Goal: Transaction & Acquisition: Purchase product/service

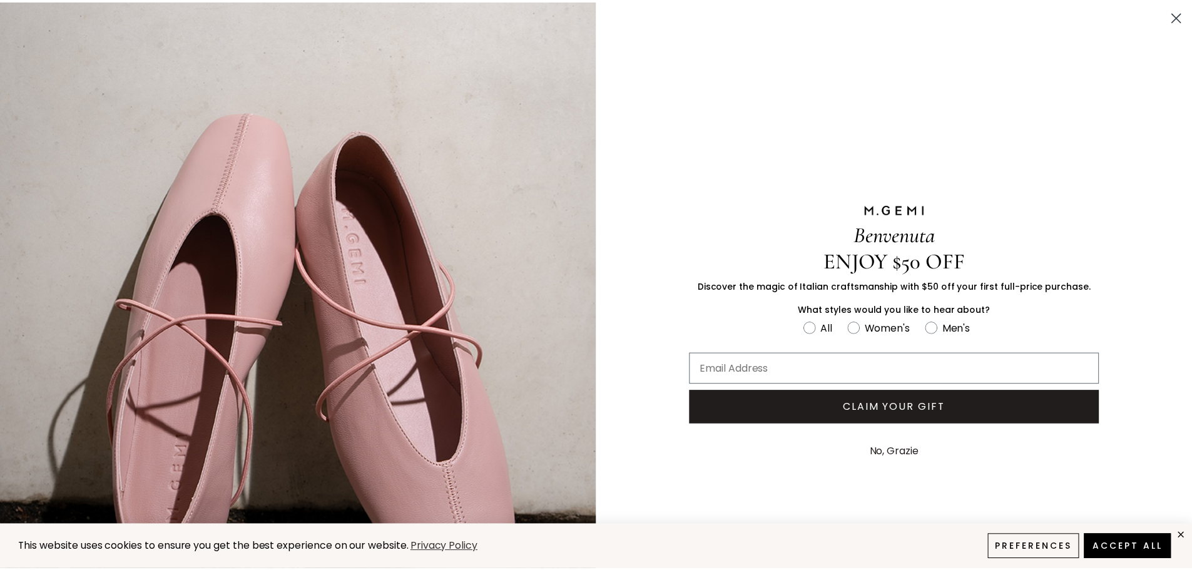
scroll to position [97, 0]
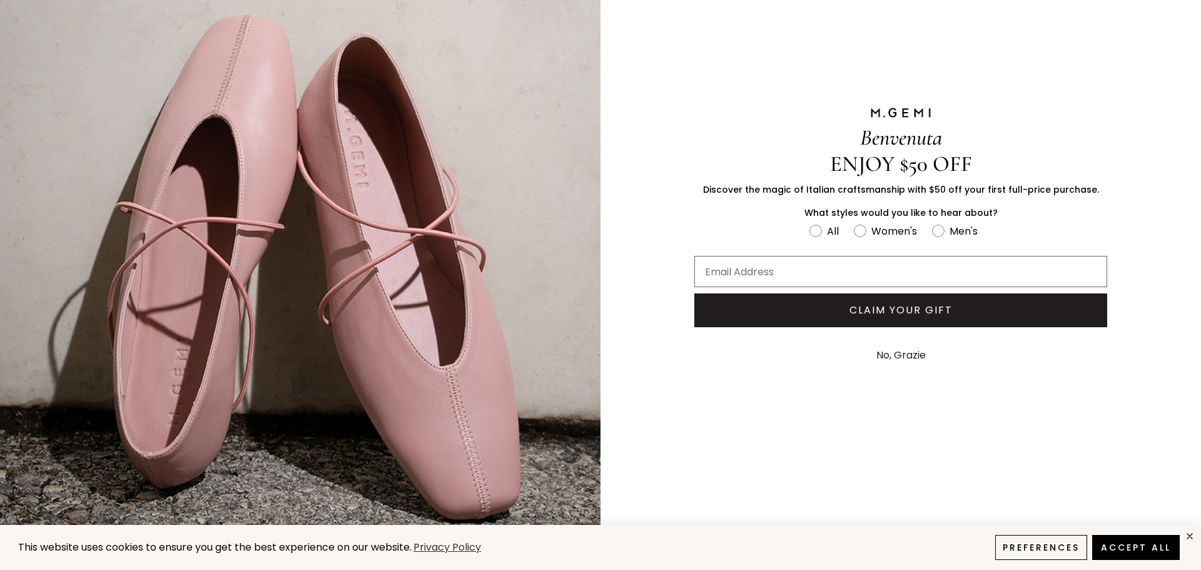
click at [905, 353] on button "No, Grazie" at bounding box center [901, 355] width 62 height 31
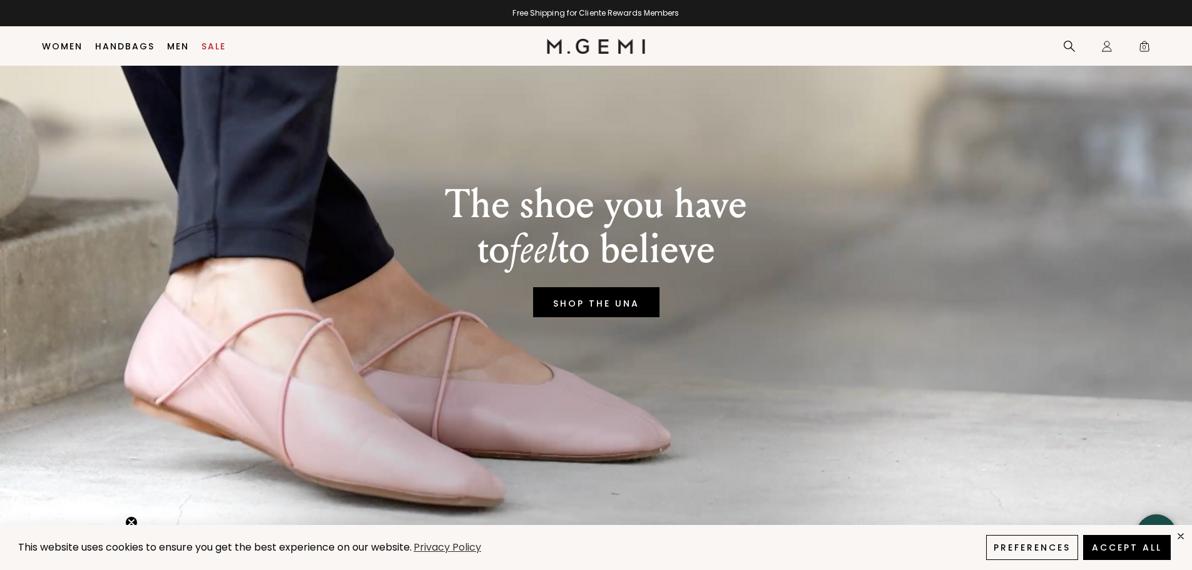
scroll to position [0, 0]
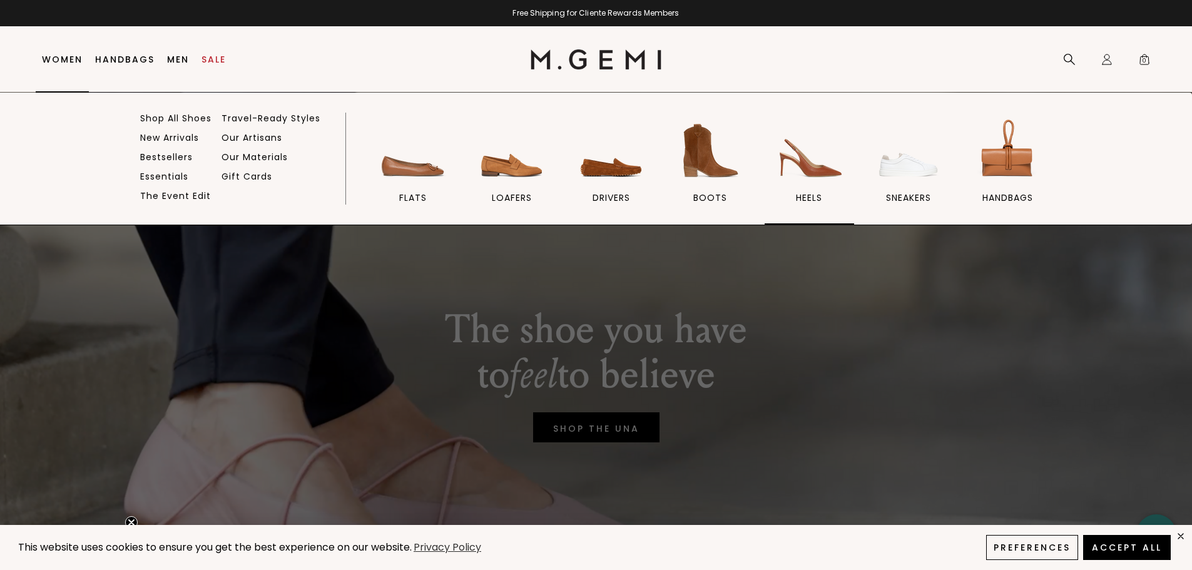
click at [810, 195] on span "heels" at bounding box center [809, 197] width 26 height 11
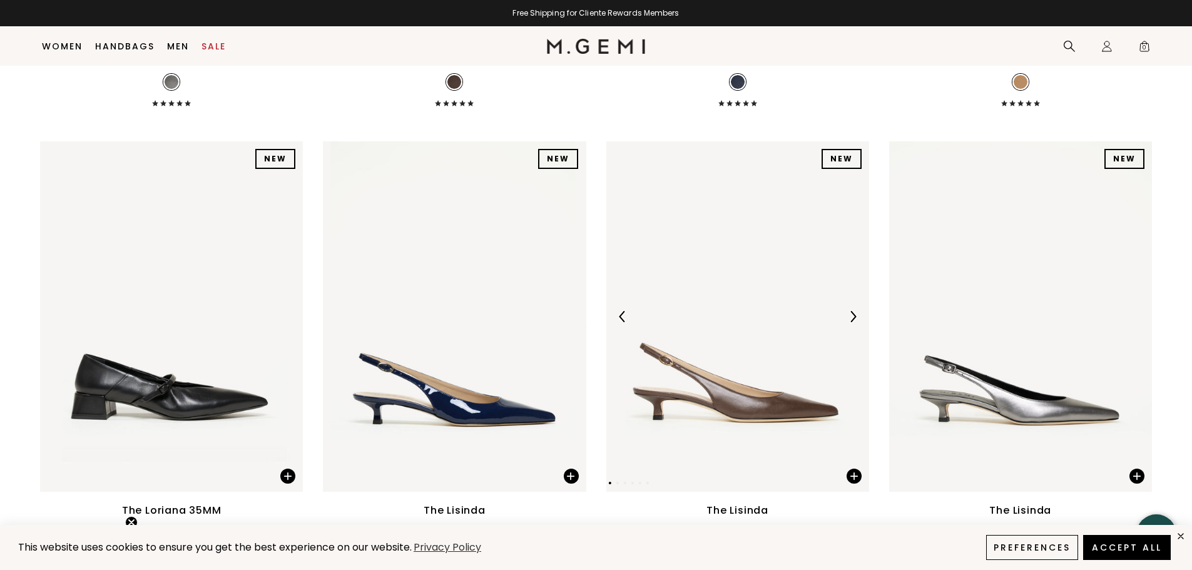
scroll to position [1100, 0]
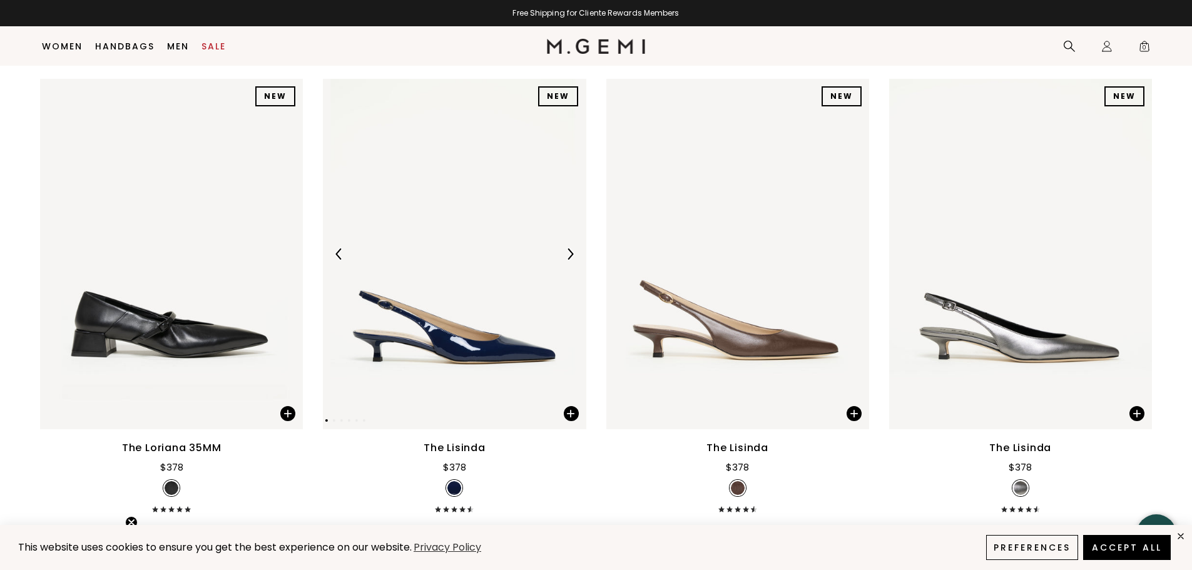
click at [474, 352] on img at bounding box center [454, 254] width 263 height 350
click at [571, 251] on img at bounding box center [569, 253] width 11 height 11
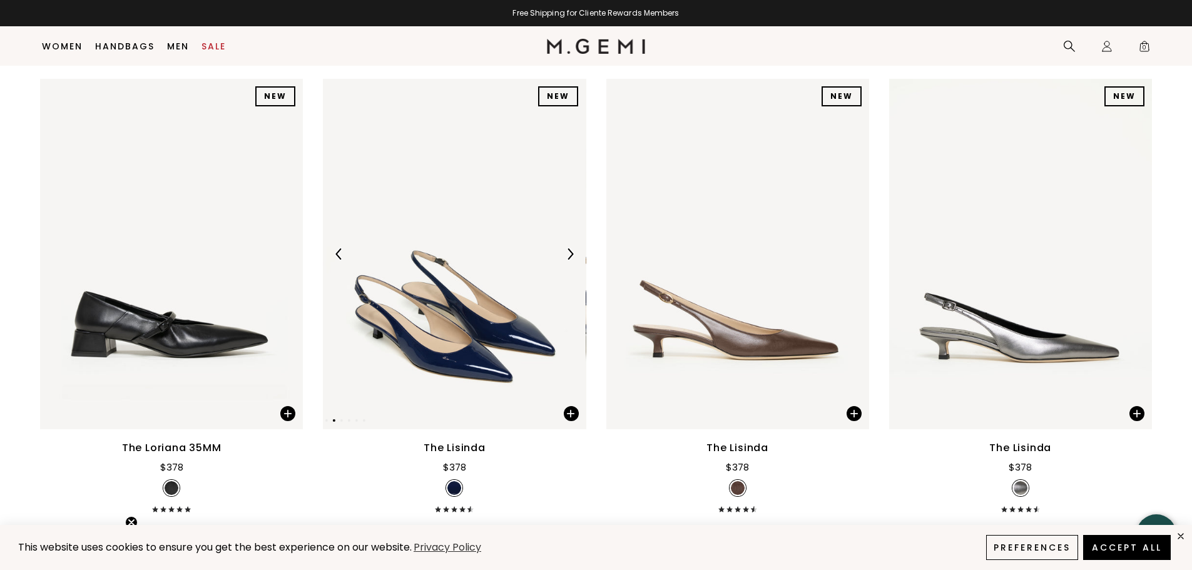
click at [571, 251] on img at bounding box center [569, 253] width 11 height 11
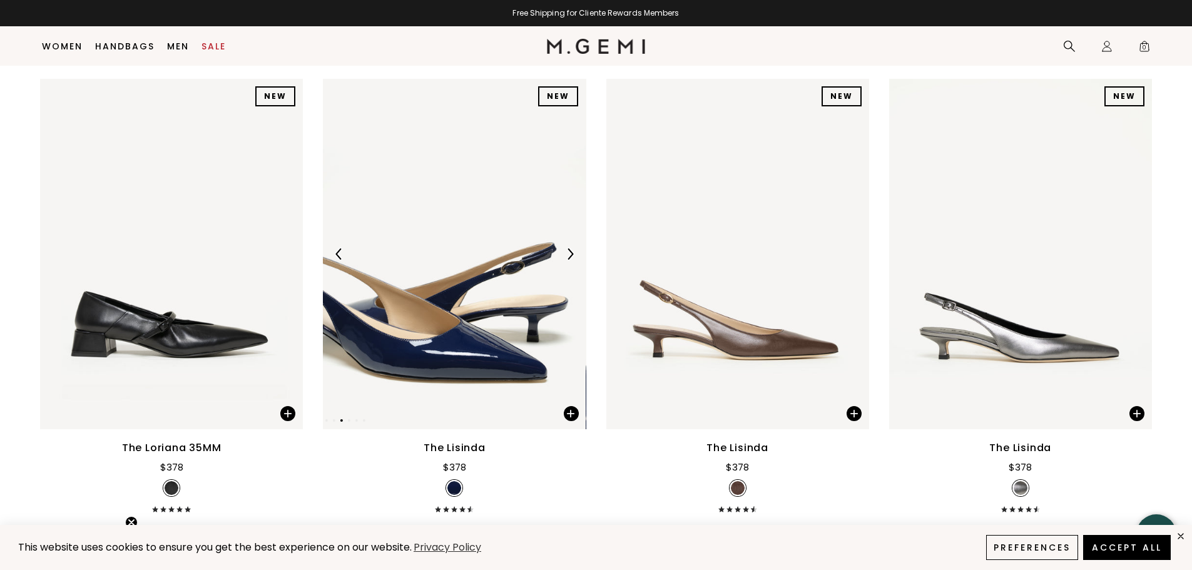
click at [571, 251] on img at bounding box center [569, 253] width 11 height 11
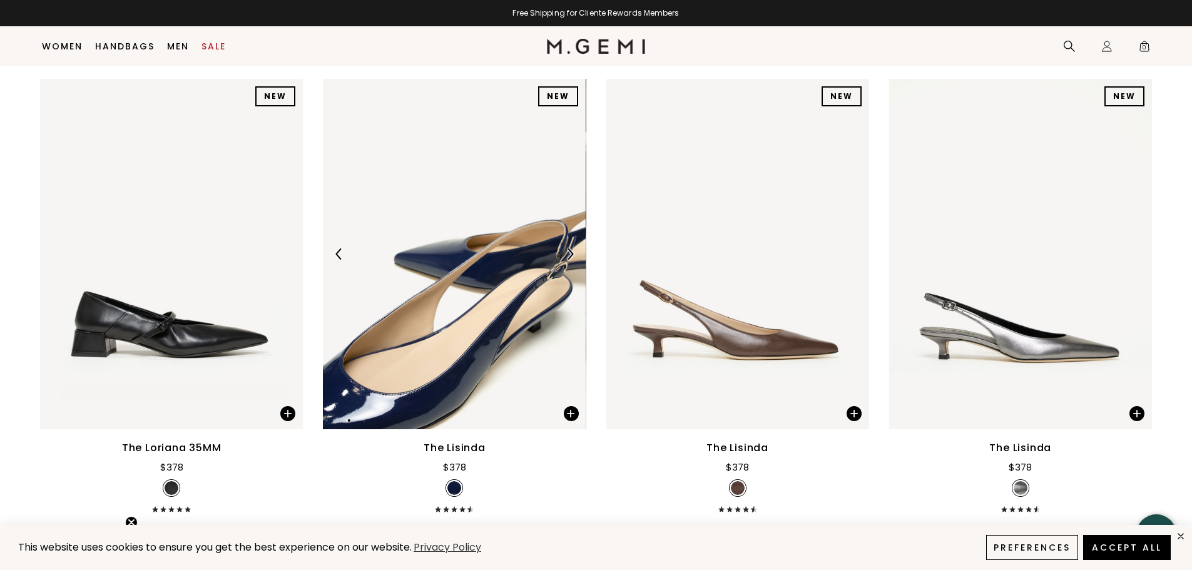
click at [571, 251] on img at bounding box center [569, 253] width 11 height 11
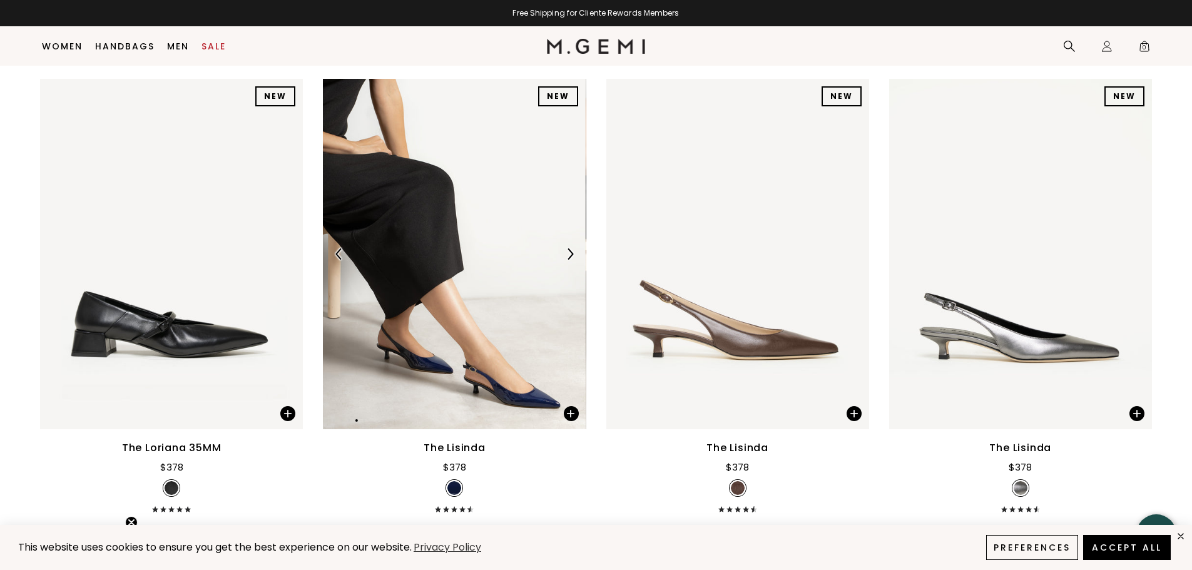
click at [571, 251] on img at bounding box center [569, 253] width 11 height 11
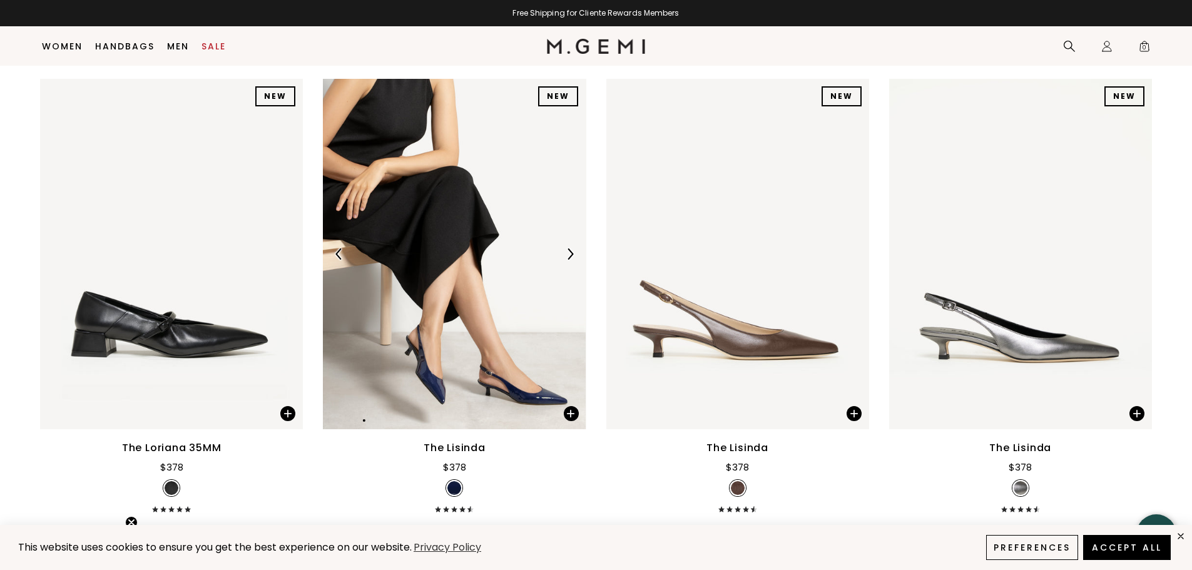
click at [571, 251] on img at bounding box center [569, 253] width 11 height 11
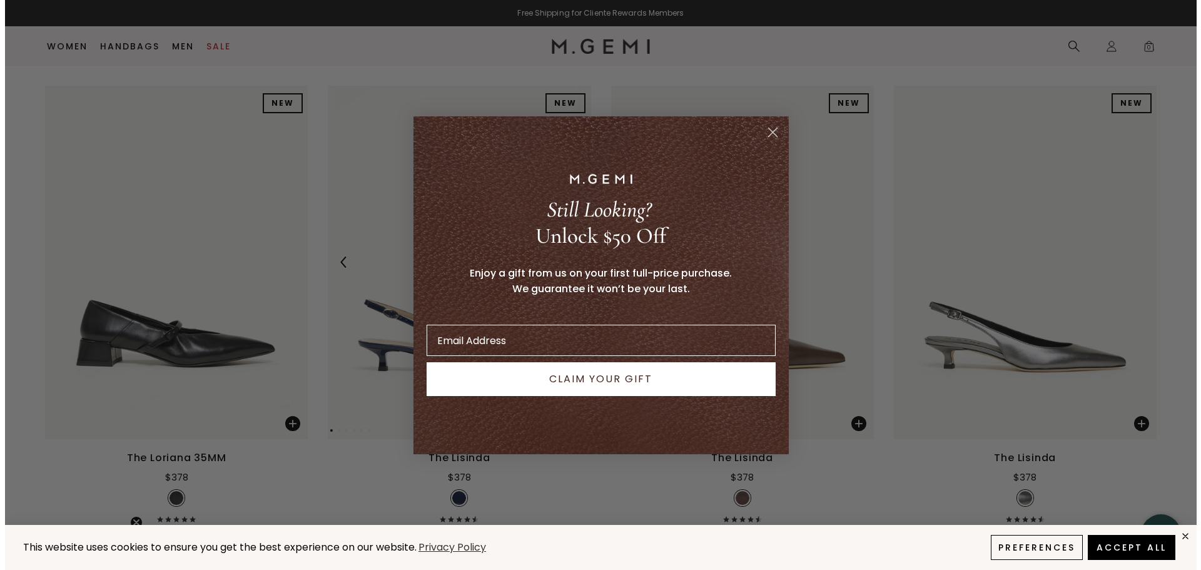
scroll to position [1107, 0]
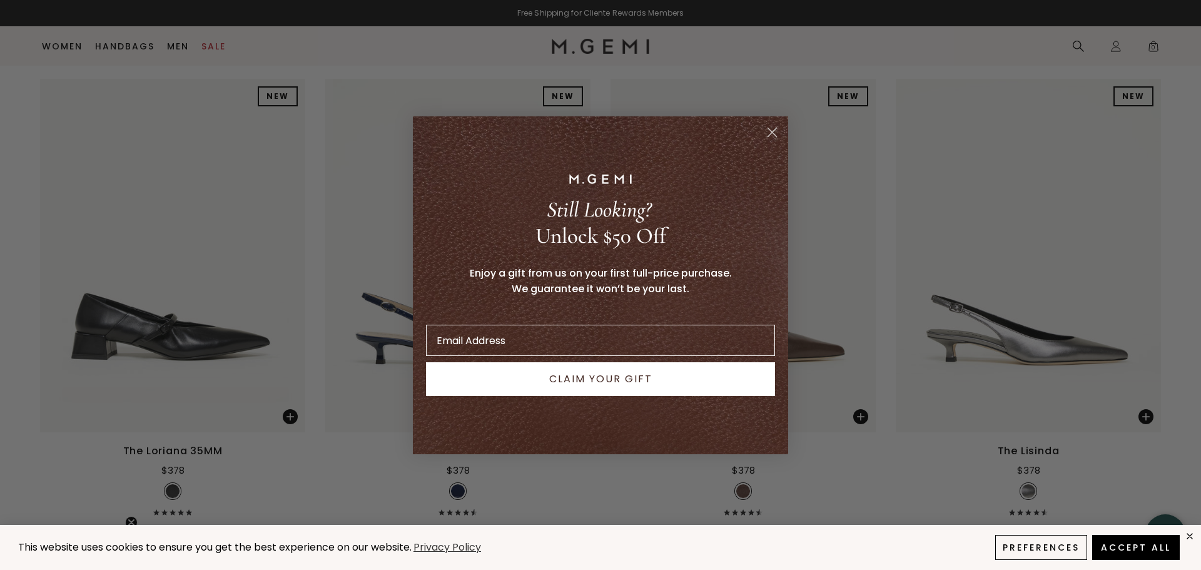
click at [771, 131] on icon "Close dialog" at bounding box center [772, 132] width 22 height 22
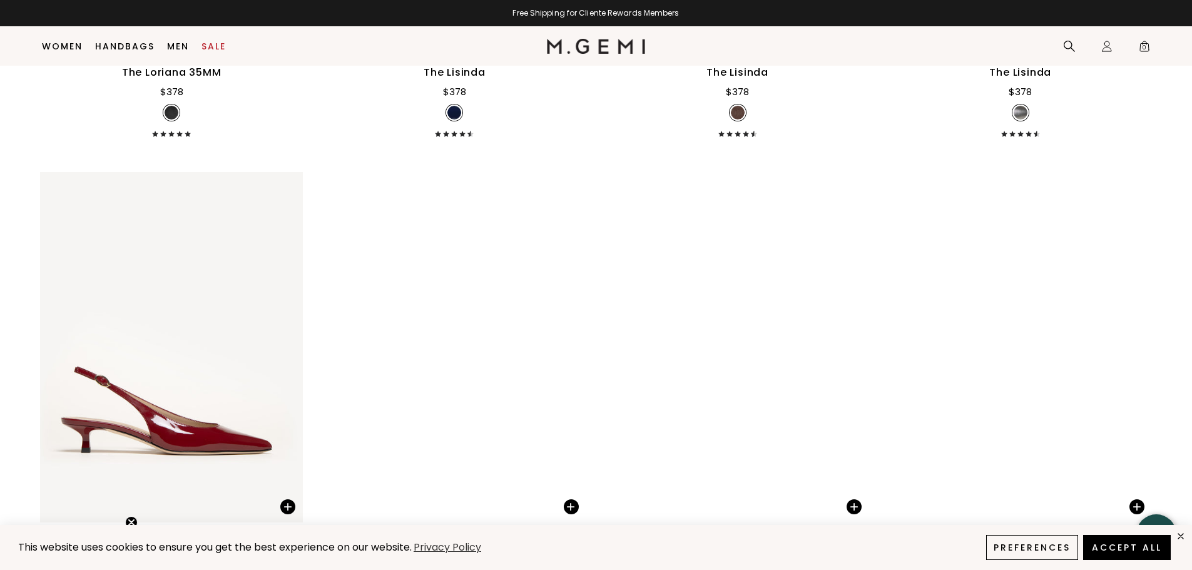
scroll to position [1225, 0]
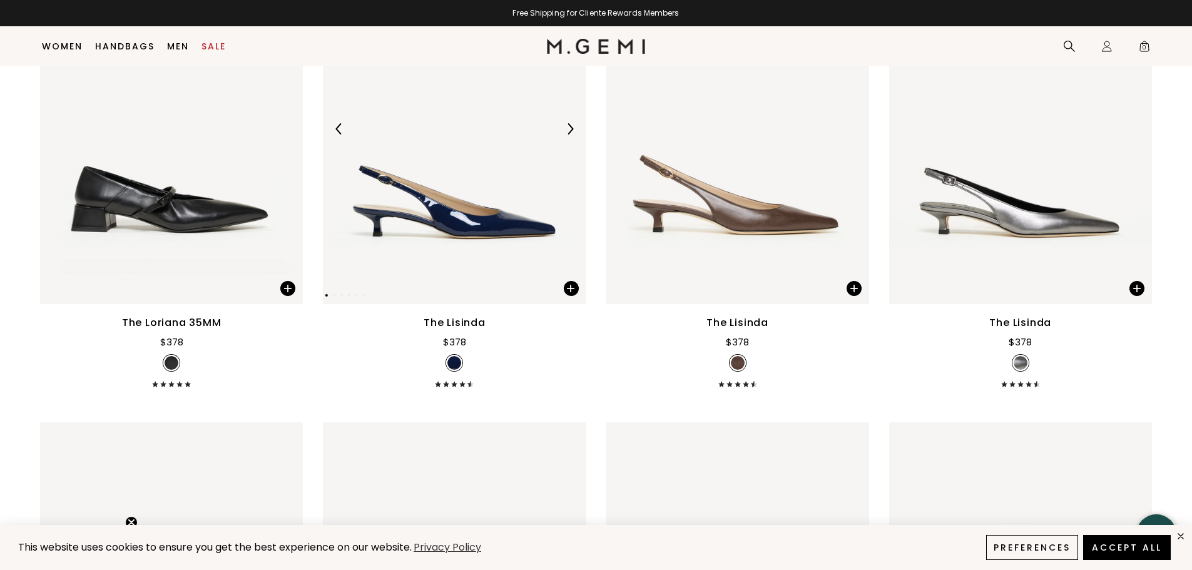
click at [464, 222] on img at bounding box center [454, 129] width 263 height 350
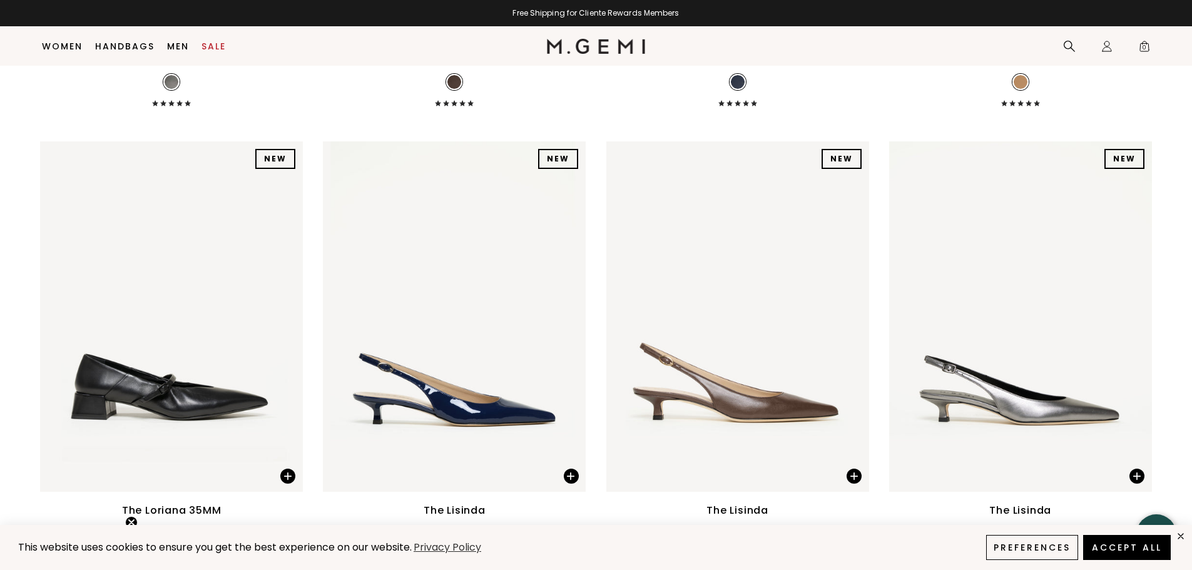
click at [447, 508] on div "The Lisinda" at bounding box center [455, 510] width 62 height 15
click at [1141, 547] on button "Accept All" at bounding box center [1126, 547] width 93 height 26
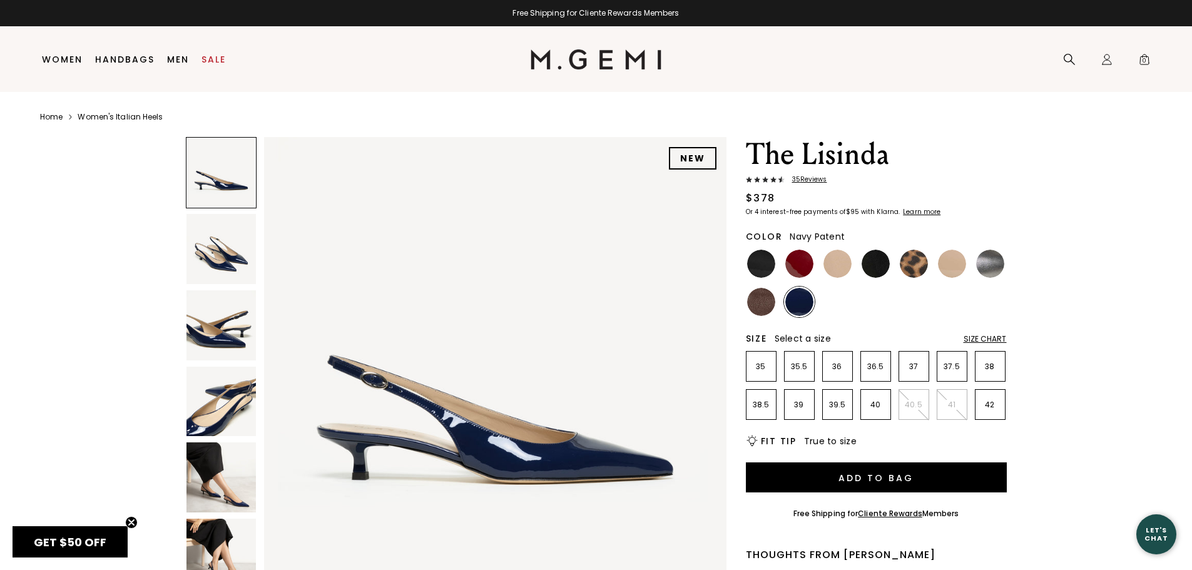
click at [210, 260] on img at bounding box center [221, 249] width 70 height 70
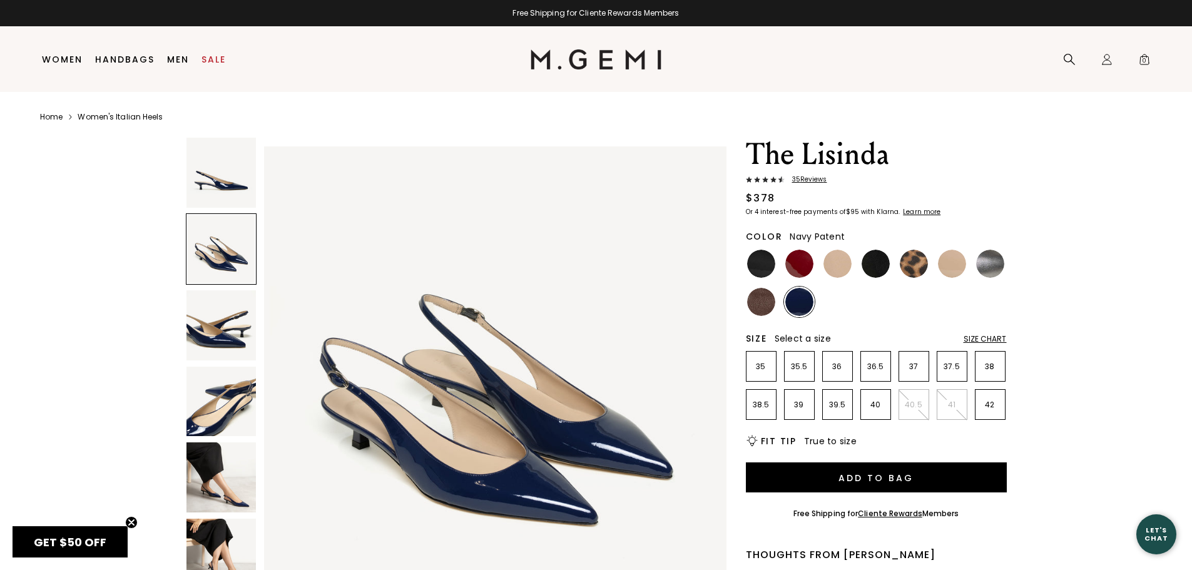
click at [217, 317] on img at bounding box center [221, 325] width 70 height 70
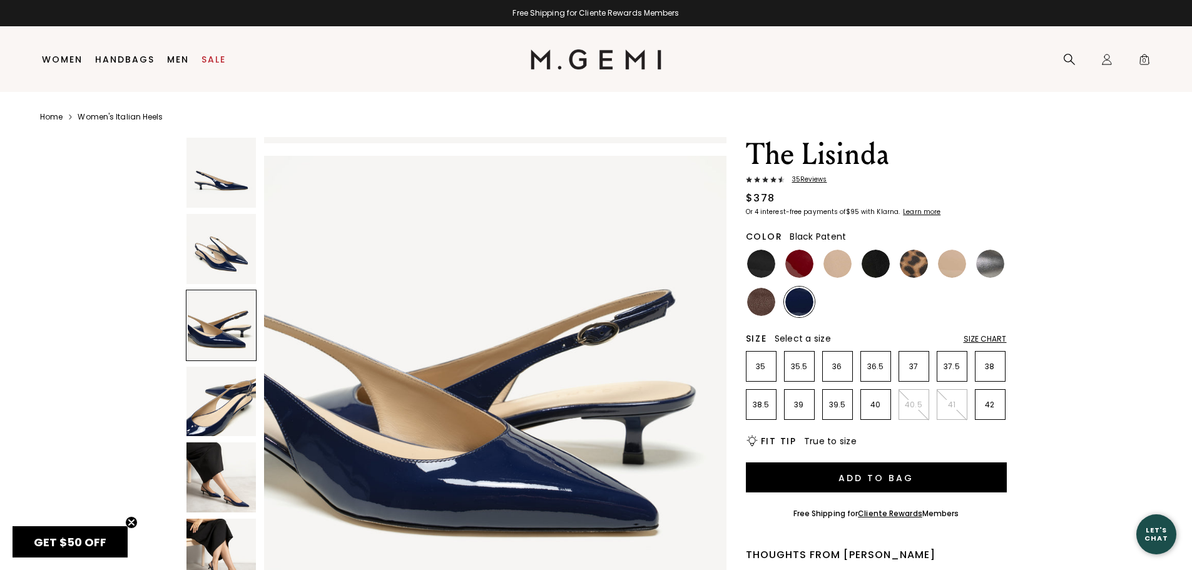
click at [754, 263] on img at bounding box center [761, 264] width 28 height 28
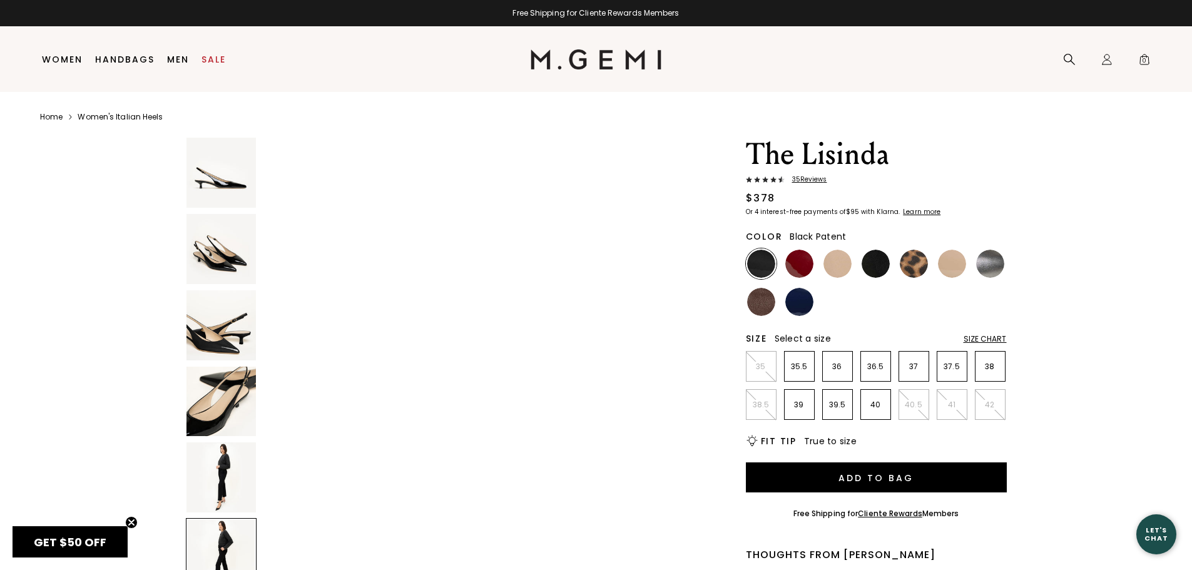
scroll to position [2337, 0]
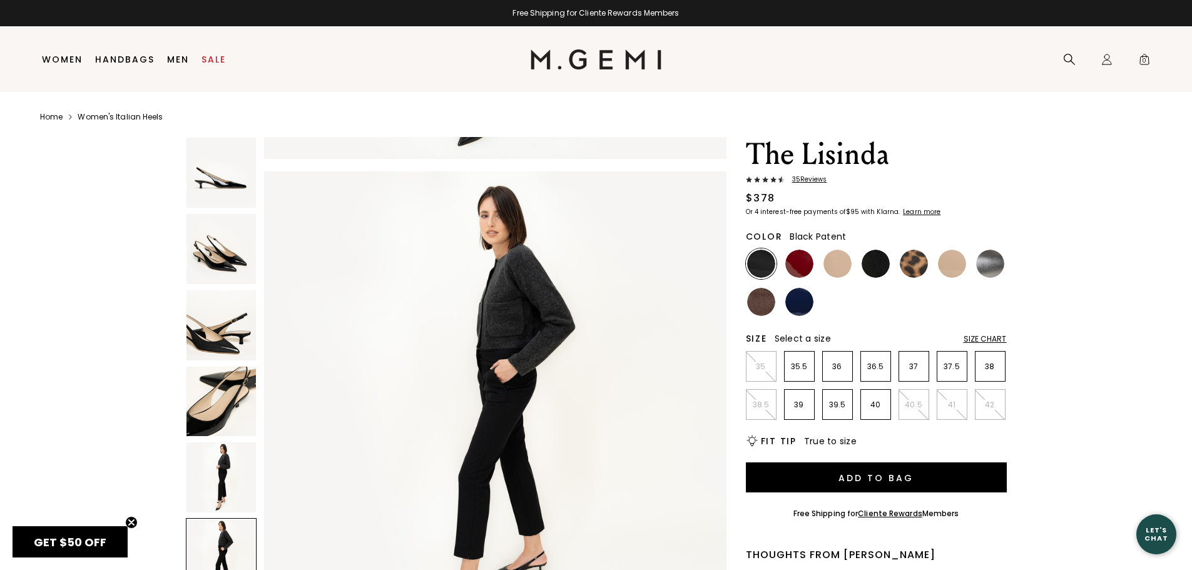
click at [985, 341] on div "Size Chart" at bounding box center [984, 339] width 43 height 10
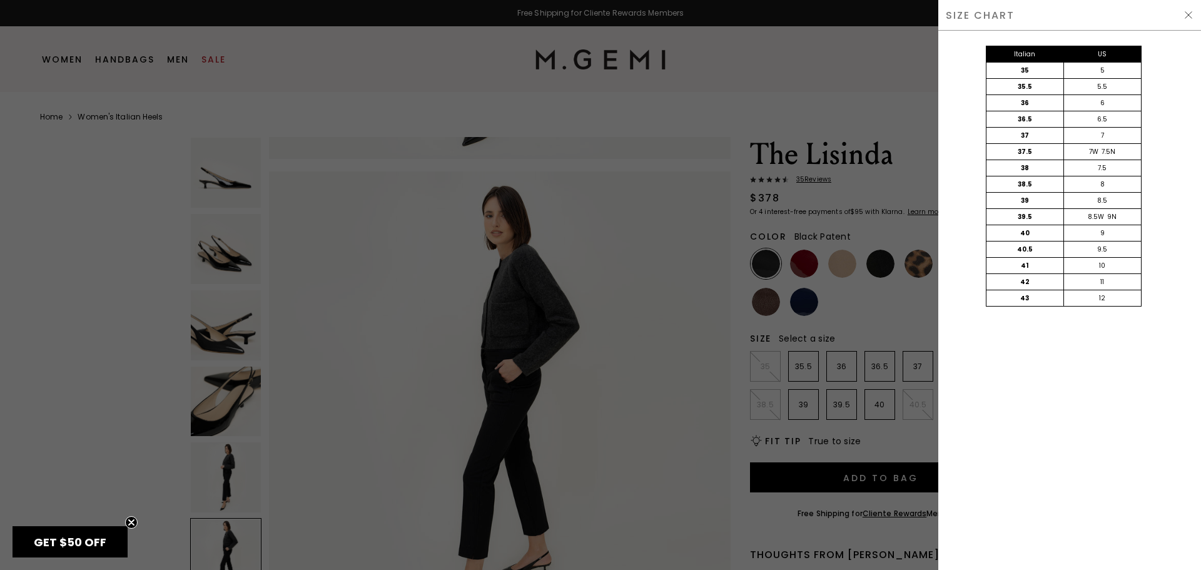
click at [1186, 10] on img at bounding box center [1189, 15] width 10 height 10
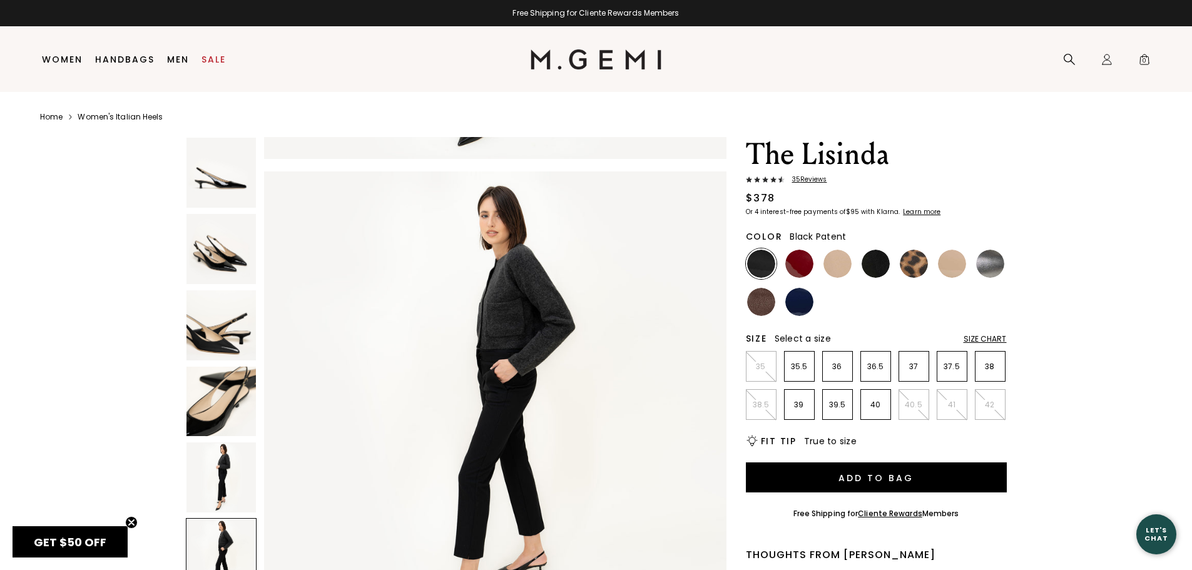
click at [760, 266] on img at bounding box center [761, 264] width 28 height 28
click at [908, 367] on p "37" at bounding box center [913, 367] width 29 height 10
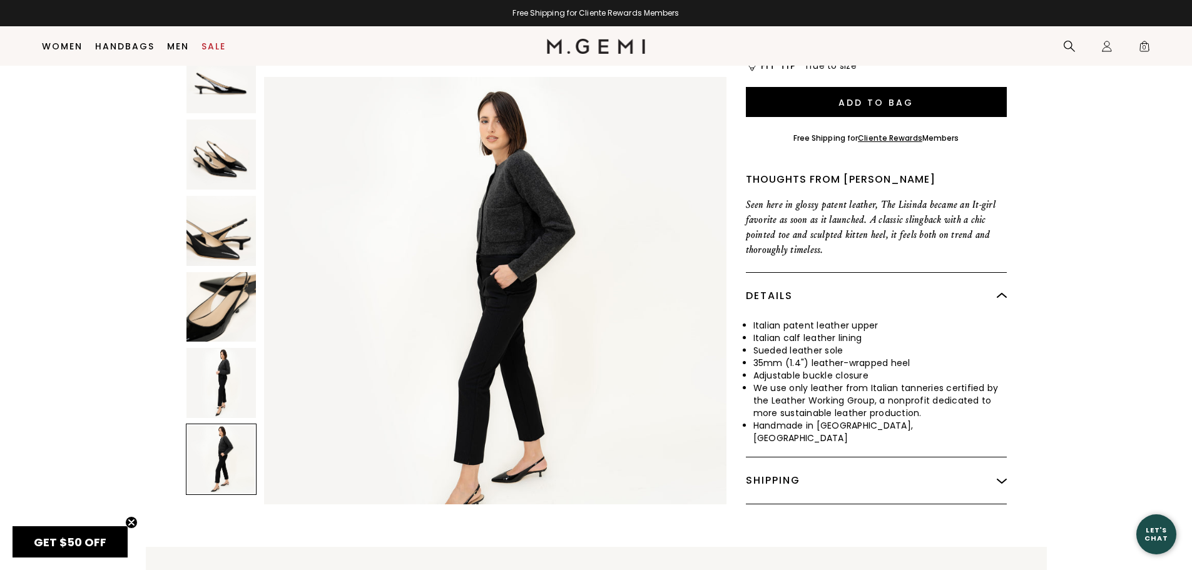
scroll to position [412, 0]
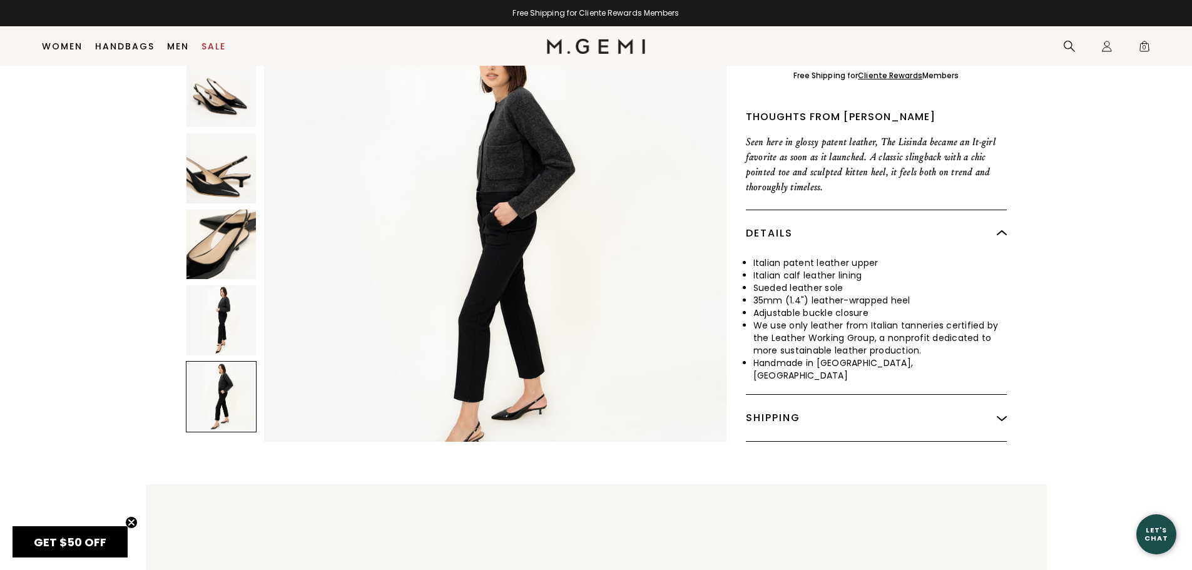
click at [1003, 413] on img at bounding box center [1002, 418] width 10 height 10
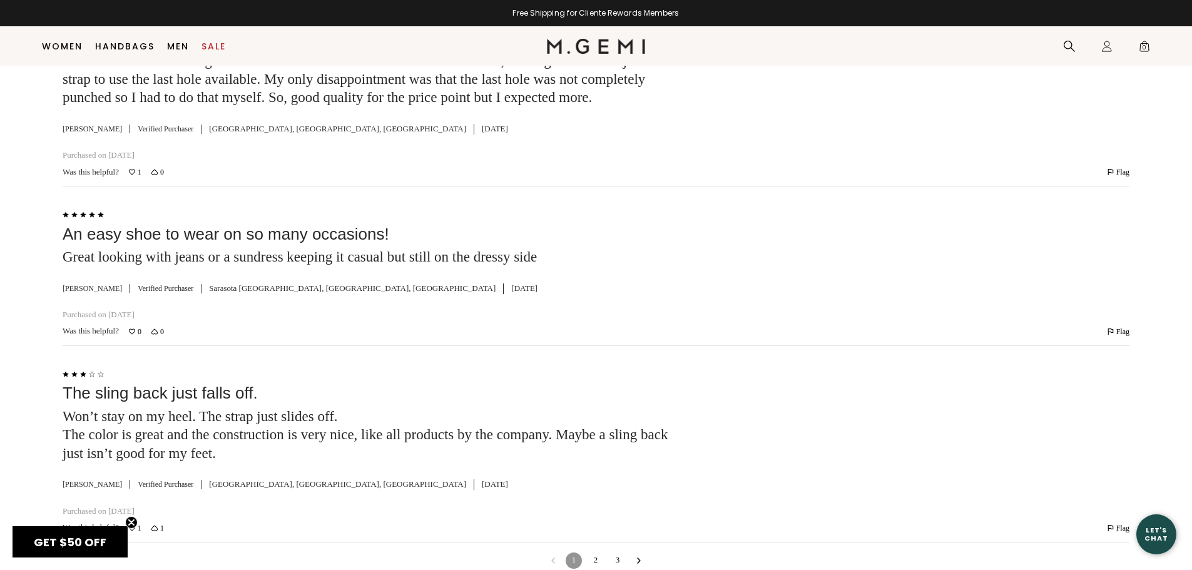
scroll to position [3665, 0]
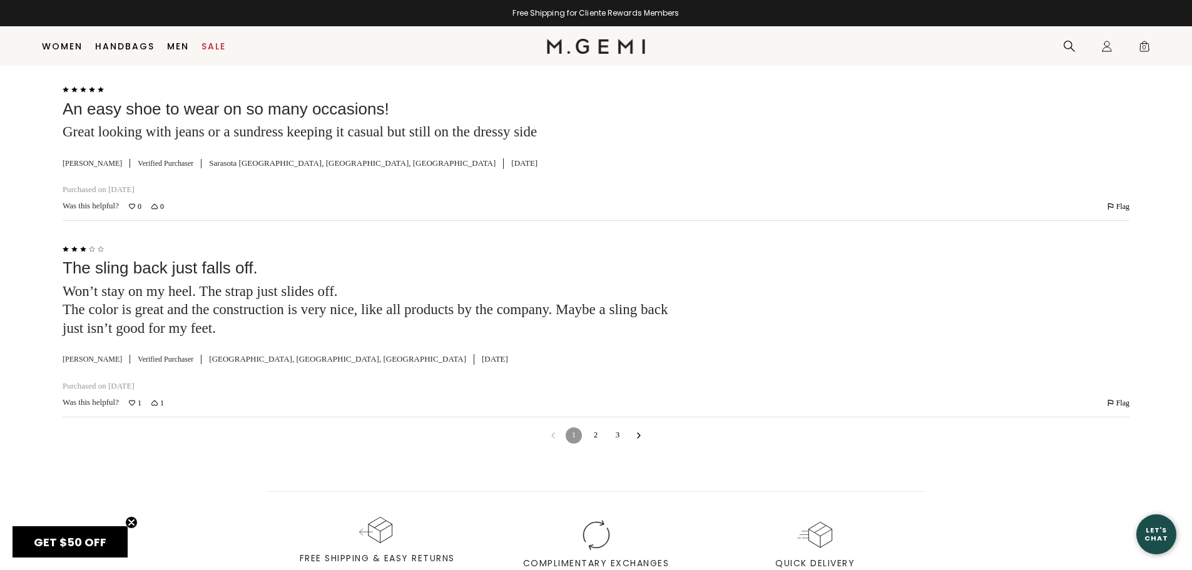
click at [599, 444] on link "2" at bounding box center [595, 435] width 16 height 16
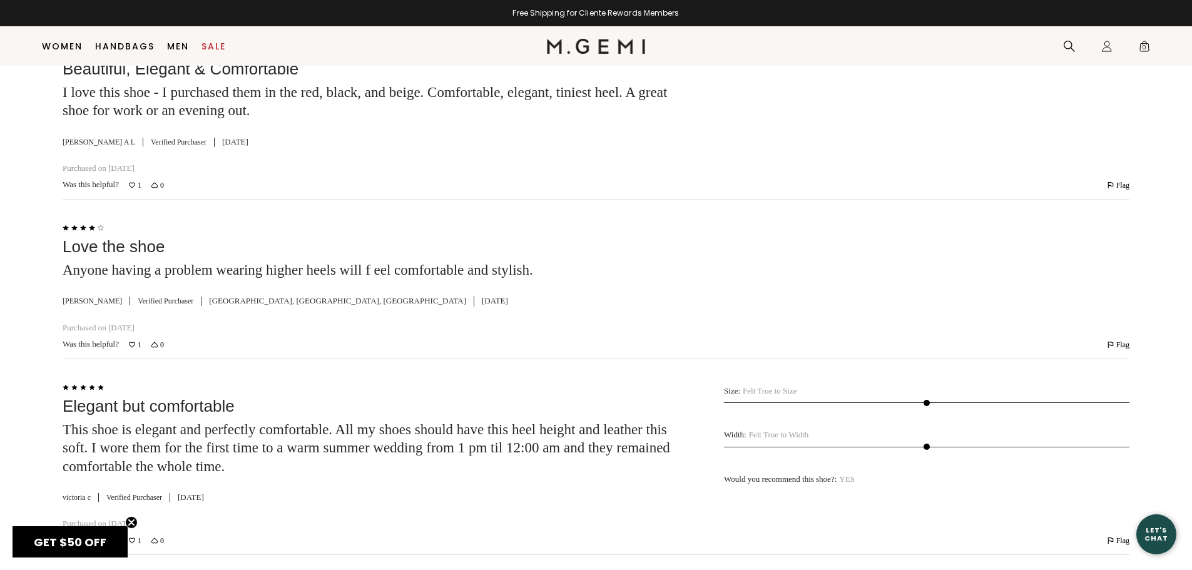
scroll to position [3736, 0]
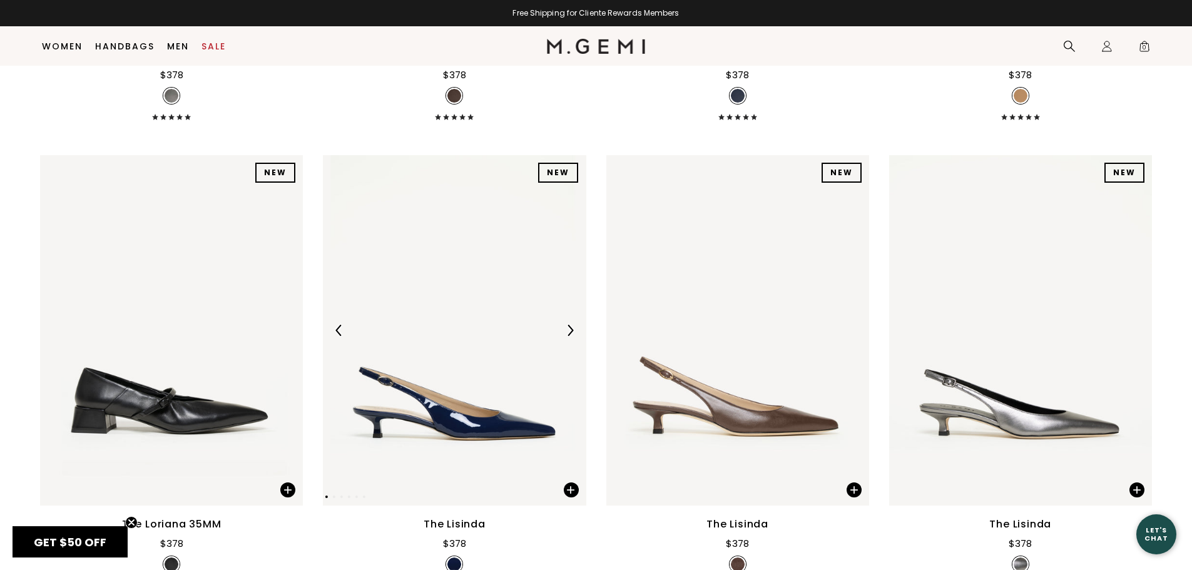
scroll to position [1037, 0]
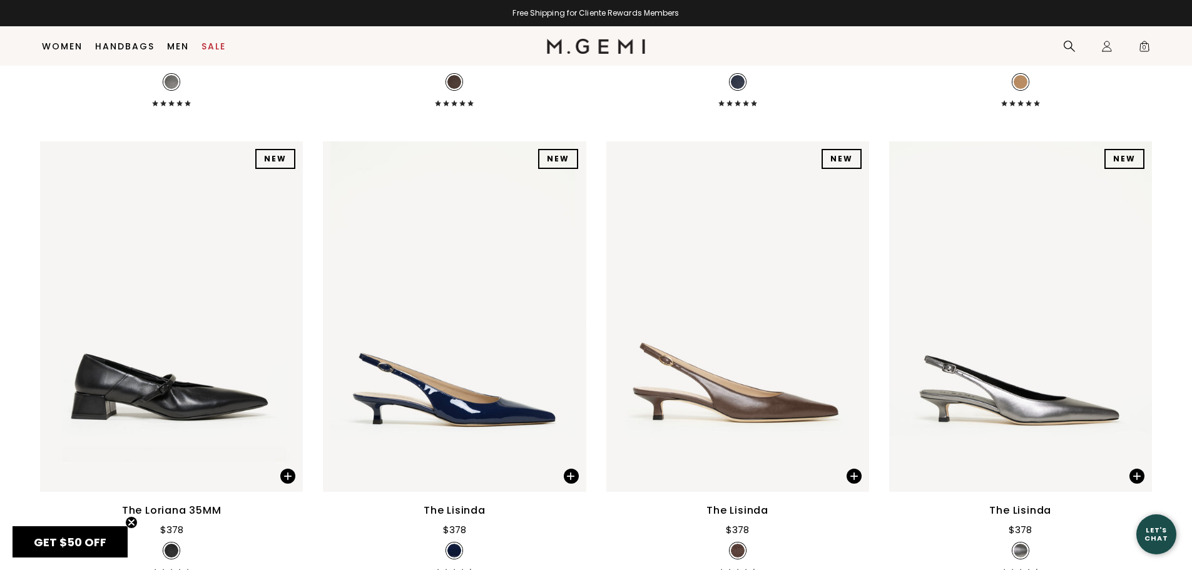
click at [456, 509] on div "The Lisinda" at bounding box center [455, 510] width 62 height 15
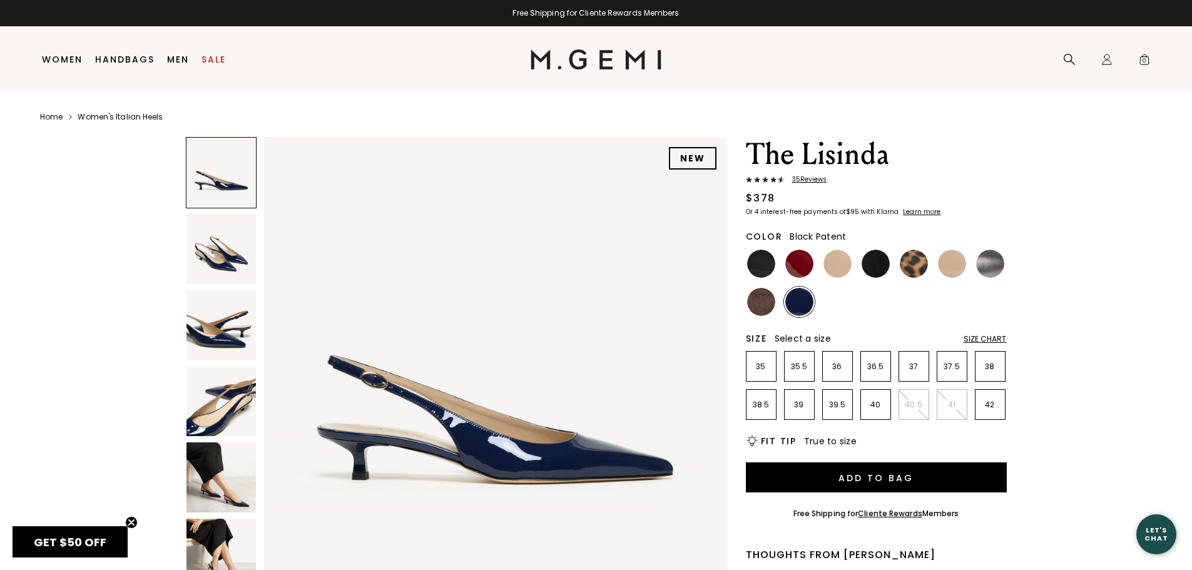
click at [762, 266] on img at bounding box center [761, 264] width 28 height 28
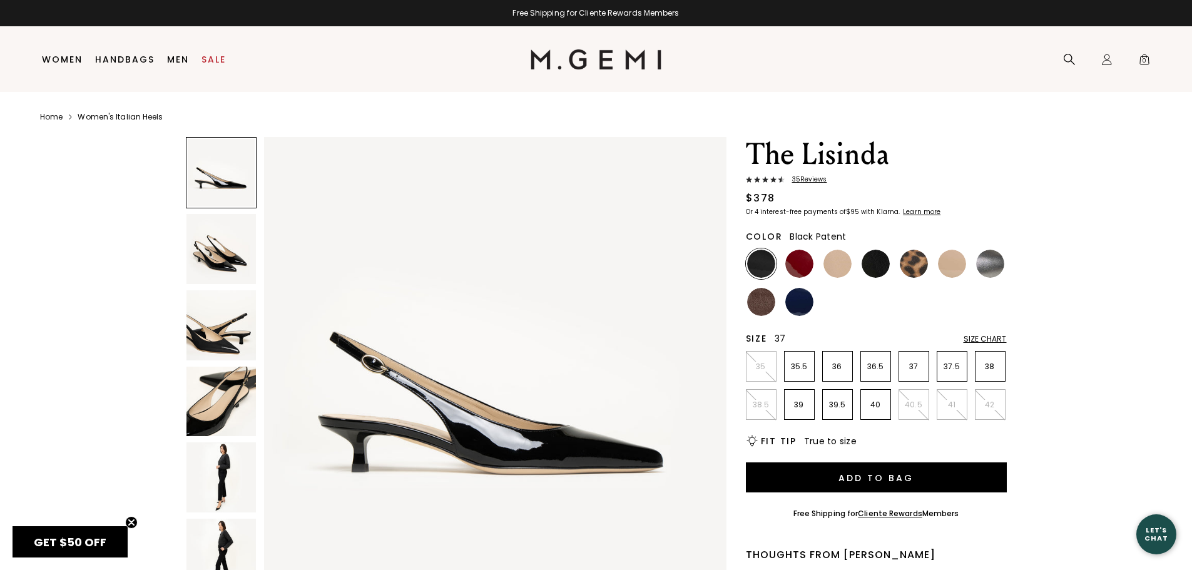
click at [912, 370] on p "37" at bounding box center [913, 367] width 29 height 10
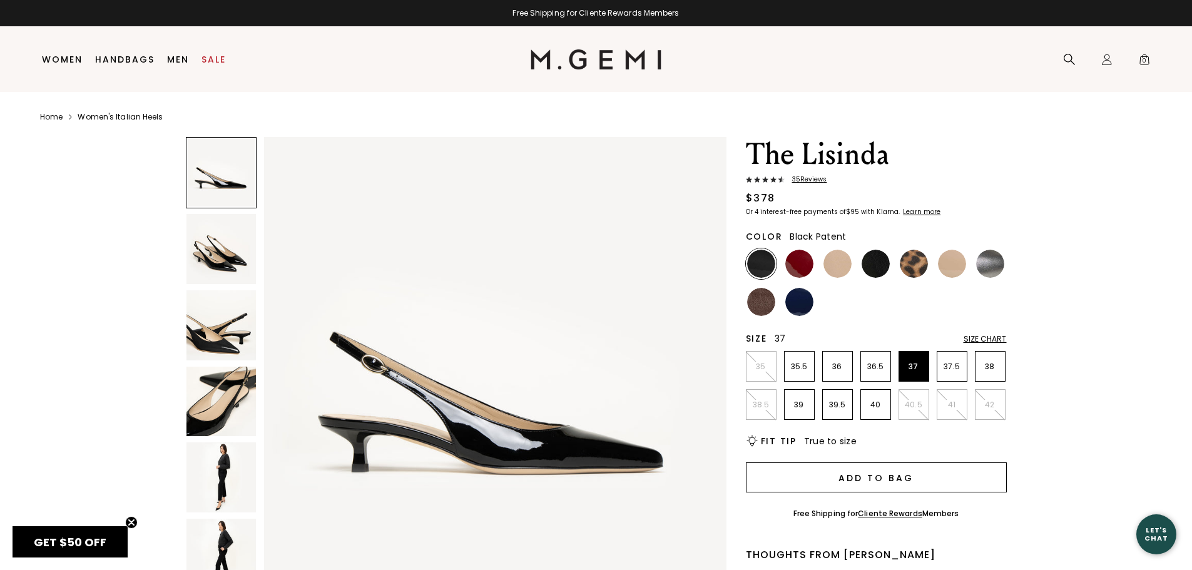
click at [887, 480] on button "Add to Bag" at bounding box center [876, 477] width 261 height 30
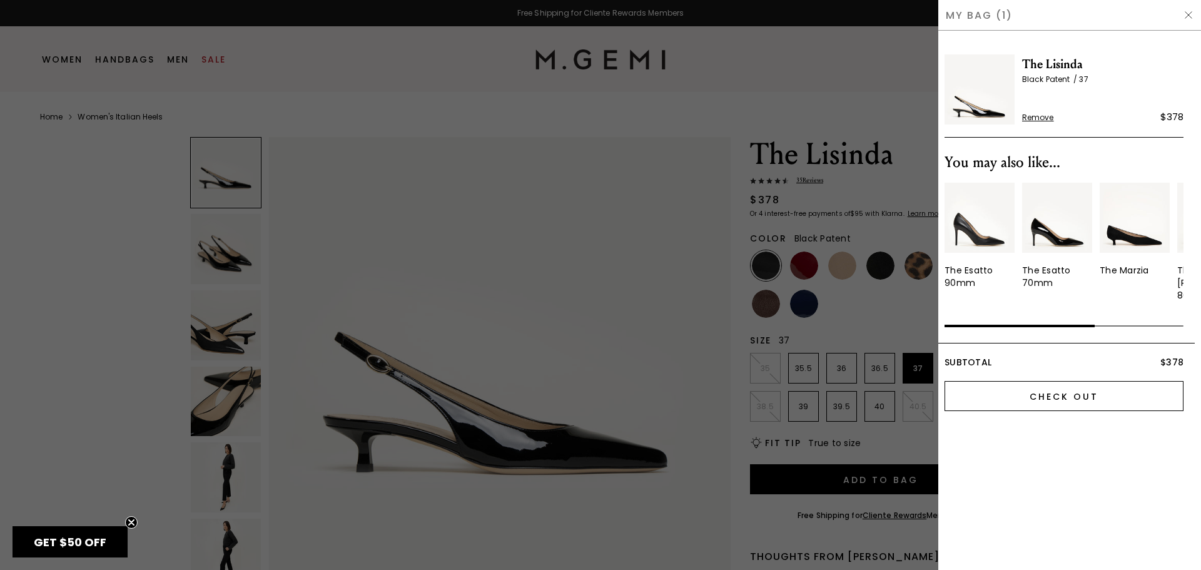
click at [1065, 388] on input "Check Out" at bounding box center [1064, 396] width 239 height 30
